Goal: Task Accomplishment & Management: Manage account settings

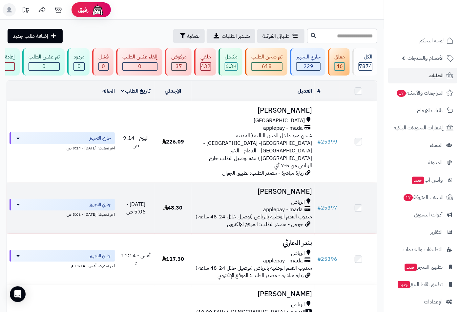
click at [301, 186] on td "منيره الهذال الرياض applepay - mada مندوب القمم الوطنية بالرياض (توصيل خلال 24-…" at bounding box center [253, 207] width 123 height 51
click at [295, 206] on span "applepay - mada" at bounding box center [283, 210] width 40 height 8
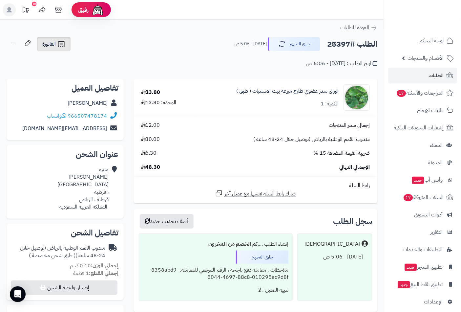
click at [50, 43] on span "الفاتورة" at bounding box center [48, 44] width 13 height 8
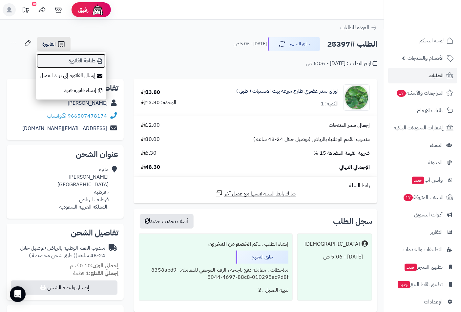
click at [87, 56] on link "طباعة الفاتورة" at bounding box center [71, 60] width 70 height 15
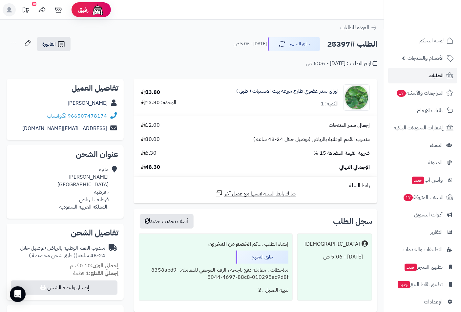
click at [435, 78] on span "الطلبات" at bounding box center [435, 75] width 15 height 9
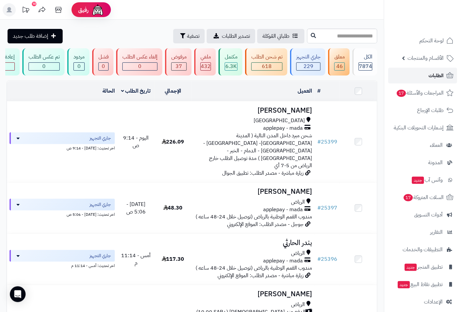
click at [443, 73] on span "الطلبات" at bounding box center [435, 75] width 15 height 9
